Goal: Find contact information: Find contact information

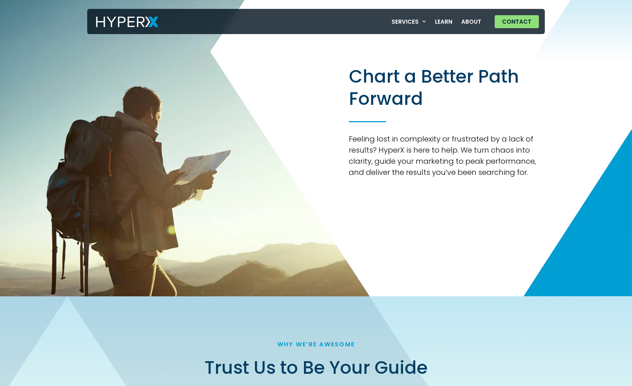
scroll to position [556, 0]
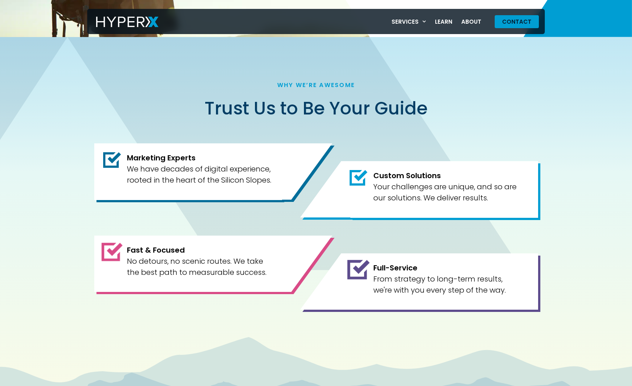
click at [521, 24] on span "Contact" at bounding box center [516, 22] width 29 height 6
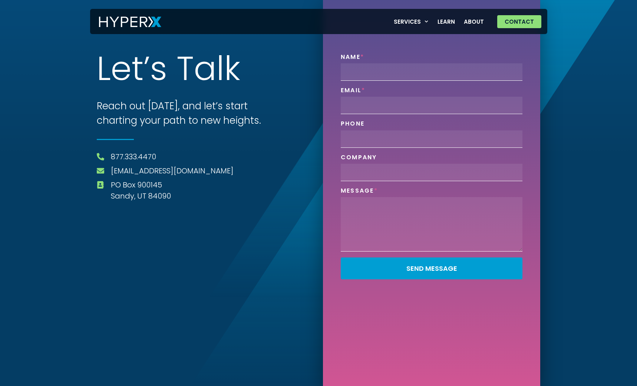
click at [116, 185] on span "PO Box 900145 Sandy, UT 84090" at bounding box center [140, 191] width 62 height 22
drag, startPoint x: 116, startPoint y: 185, endPoint x: 143, endPoint y: 185, distance: 27.1
click at [143, 185] on span "PO Box 900145 Sandy, UT 84090" at bounding box center [140, 191] width 62 height 22
copy span "PO Box 900145"
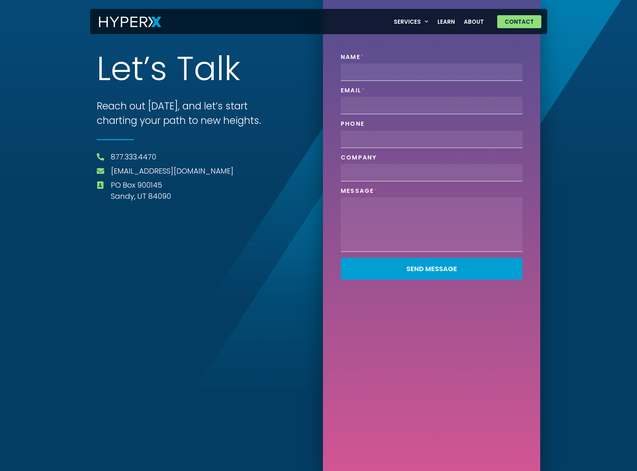
click at [126, 196] on span "PO Box 900145 Sandy, UT 84090" at bounding box center [140, 191] width 62 height 22
copy span "Sandy"
click at [120, 184] on span "PO Box 900145 Sandy, UT 84090" at bounding box center [140, 191] width 62 height 22
drag, startPoint x: 120, startPoint y: 184, endPoint x: 165, endPoint y: 182, distance: 44.9
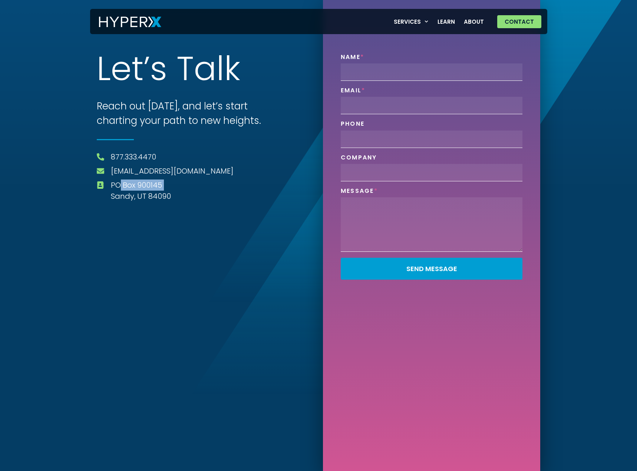
click at [165, 182] on span "PO Box 900145 Sandy, UT 84090" at bounding box center [140, 191] width 62 height 22
click at [149, 184] on span "PO Box 900145 Sandy, UT 84090" at bounding box center [140, 191] width 62 height 22
drag, startPoint x: 149, startPoint y: 184, endPoint x: 113, endPoint y: 182, distance: 36.0
click at [113, 182] on span "PO Box 900145 Sandy, UT 84090" at bounding box center [140, 191] width 62 height 22
click at [166, 193] on span "PO Box 900145 Sandy, UT 84090" at bounding box center [140, 191] width 62 height 22
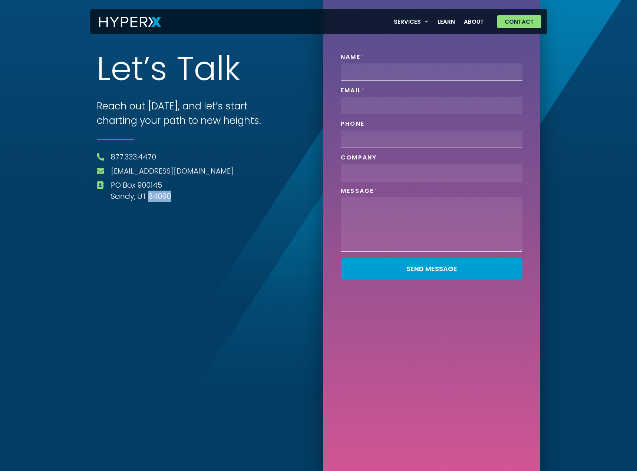
click at [166, 193] on span "PO Box 900145 Sandy, UT 84090" at bounding box center [140, 191] width 62 height 22
copy span "84090"
